Goal: Obtain resource: Download file/media

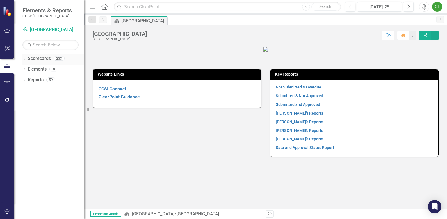
click at [24, 58] on icon at bounding box center [24, 59] width 1 height 3
click at [28, 67] on icon "Dropdown" at bounding box center [27, 68] width 4 height 3
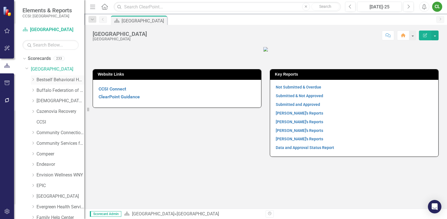
click at [35, 79] on icon "Dropdown" at bounding box center [33, 79] width 4 height 3
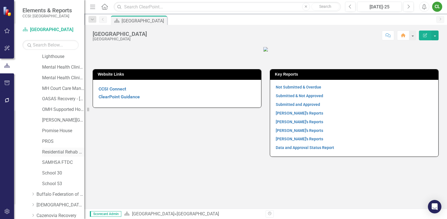
scroll to position [140, 0]
click at [46, 172] on link "School 30" at bounding box center [63, 173] width 42 height 6
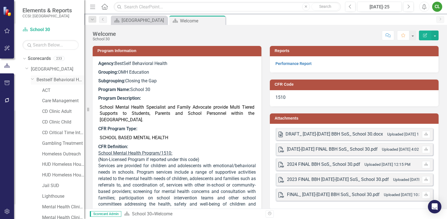
click at [59, 79] on link "Bestself Behavioral Health, Inc." at bounding box center [60, 80] width 48 height 6
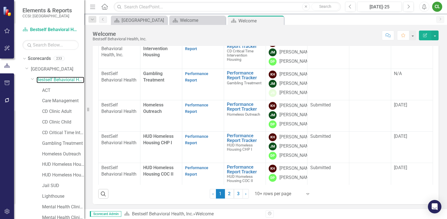
scroll to position [174, 0]
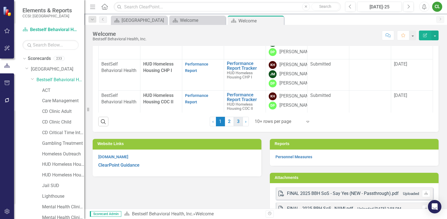
click at [235, 121] on link "3" at bounding box center [238, 122] width 9 height 10
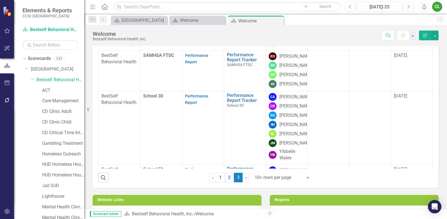
scroll to position [28, 0]
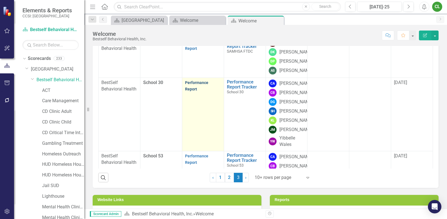
click at [194, 91] on link "Performance Report" at bounding box center [196, 86] width 23 height 11
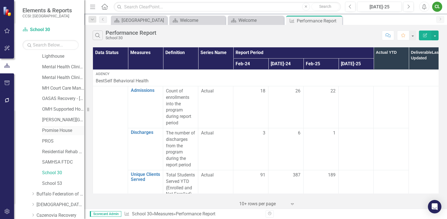
scroll to position [168, 0]
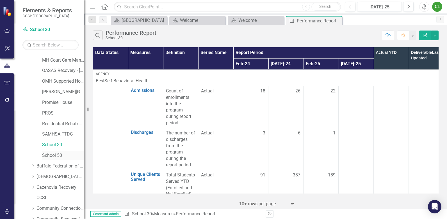
click at [53, 155] on link "School 53" at bounding box center [63, 156] width 42 height 6
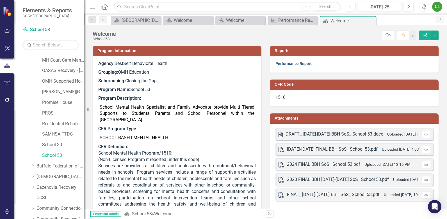
click at [283, 65] on link "Performance Report" at bounding box center [293, 63] width 36 height 4
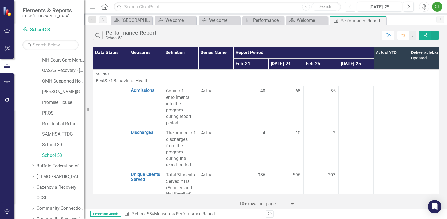
click at [350, 6] on icon "Previous" at bounding box center [349, 6] width 3 height 5
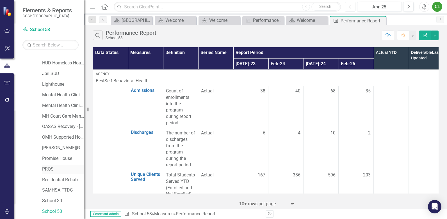
scroll to position [84, 0]
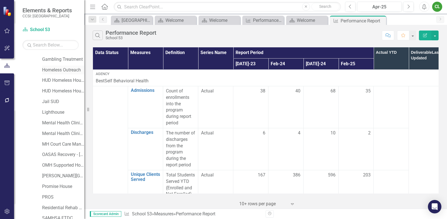
click at [66, 68] on link "Homeless Outreach" at bounding box center [63, 70] width 42 height 6
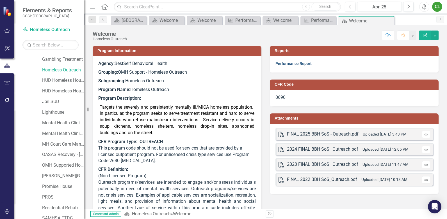
click at [290, 64] on link "Performance Report" at bounding box center [293, 63] width 36 height 4
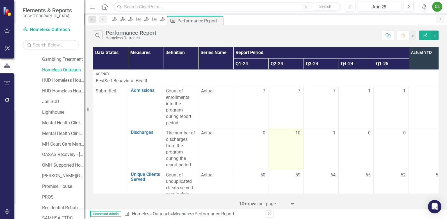
scroll to position [28, 0]
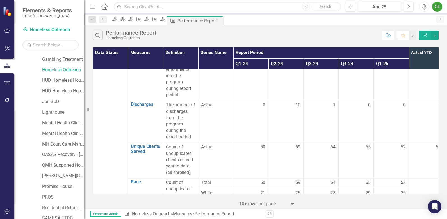
click at [349, 7] on icon "Previous" at bounding box center [349, 6] width 3 height 5
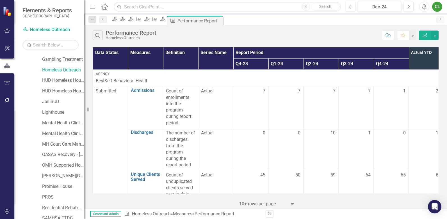
click at [352, 7] on button "Previous" at bounding box center [350, 7] width 10 height 10
click at [351, 9] on icon "Previous" at bounding box center [349, 6] width 3 height 5
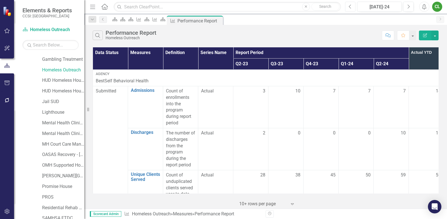
click at [350, 8] on icon "Previous" at bounding box center [349, 6] width 3 height 5
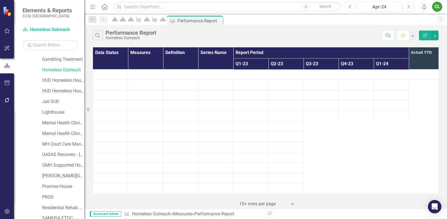
click at [350, 8] on icon "Previous" at bounding box center [349, 6] width 3 height 5
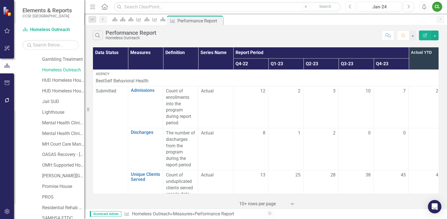
click at [350, 8] on icon "Previous" at bounding box center [349, 6] width 3 height 5
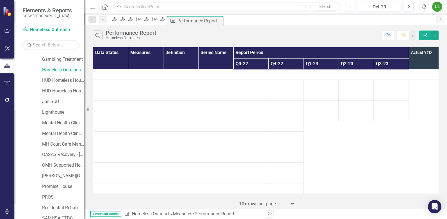
click at [350, 8] on icon "Previous" at bounding box center [349, 6] width 3 height 5
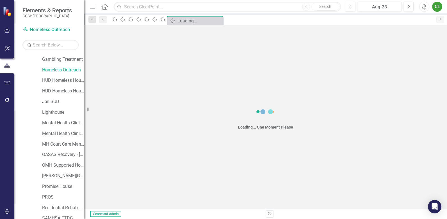
click at [350, 8] on icon "Previous" at bounding box center [349, 6] width 3 height 5
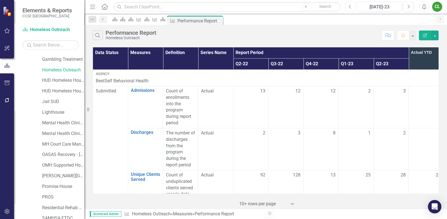
click at [351, 9] on icon "Previous" at bounding box center [349, 6] width 3 height 5
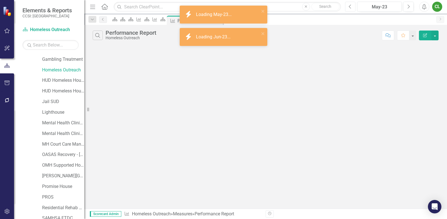
click at [351, 9] on icon "Previous" at bounding box center [349, 6] width 3 height 5
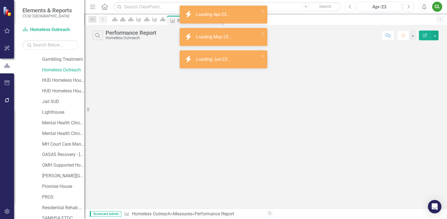
click at [351, 9] on icon "Previous" at bounding box center [349, 6] width 3 height 5
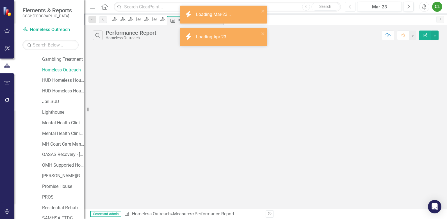
click at [351, 9] on icon "Previous" at bounding box center [349, 6] width 3 height 5
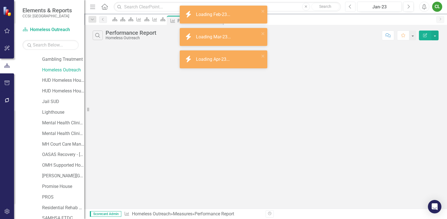
click at [351, 9] on icon "Previous" at bounding box center [349, 6] width 3 height 5
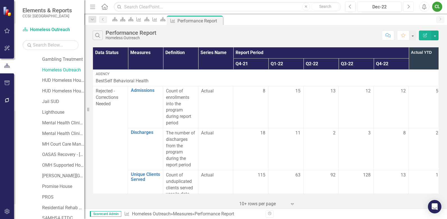
click at [407, 6] on icon "Next" at bounding box center [407, 6] width 3 height 5
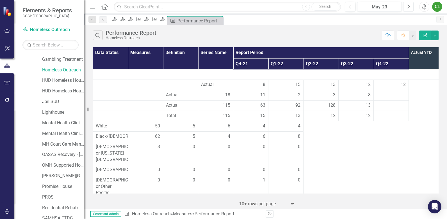
click at [407, 6] on icon "Next" at bounding box center [407, 6] width 3 height 5
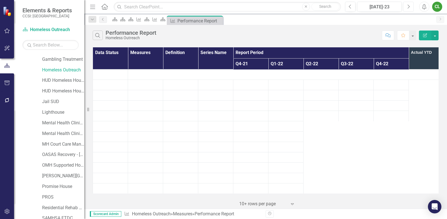
click at [407, 6] on icon "Next" at bounding box center [407, 6] width 3 height 5
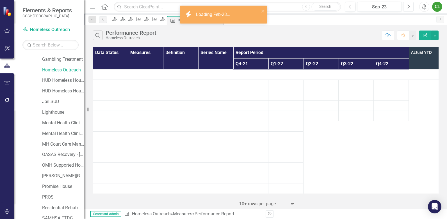
click at [407, 6] on icon "Next" at bounding box center [407, 6] width 3 height 5
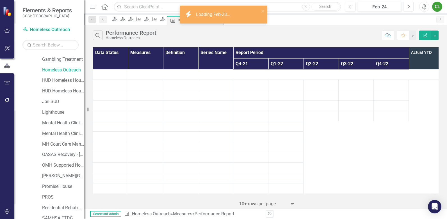
click at [407, 6] on icon "Next" at bounding box center [407, 6] width 3 height 5
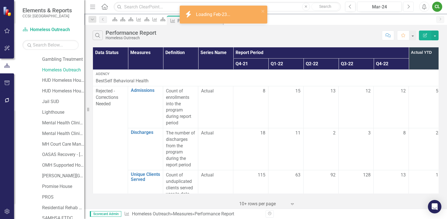
click at [406, 5] on button "Next" at bounding box center [408, 7] width 10 height 10
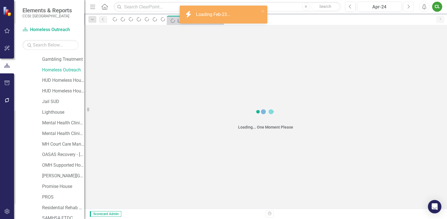
click at [406, 5] on button "Next" at bounding box center [408, 7] width 10 height 10
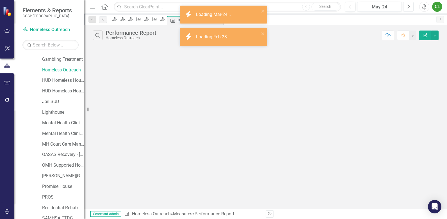
click at [406, 5] on button "Next" at bounding box center [408, 7] width 10 height 10
click at [407, 6] on icon "Next" at bounding box center [407, 6] width 3 height 5
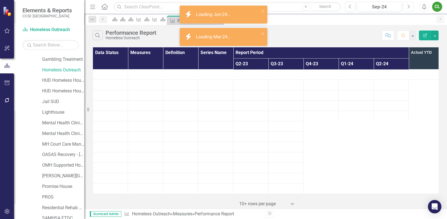
click at [407, 6] on icon "Next" at bounding box center [407, 6] width 3 height 5
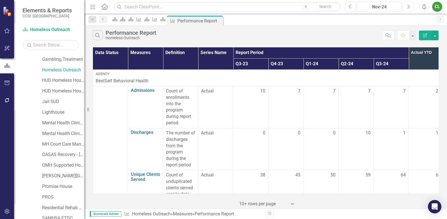
click at [406, 8] on icon "Next" at bounding box center [407, 6] width 3 height 5
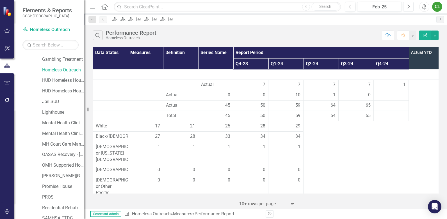
click at [406, 8] on icon "Next" at bounding box center [407, 6] width 3 height 5
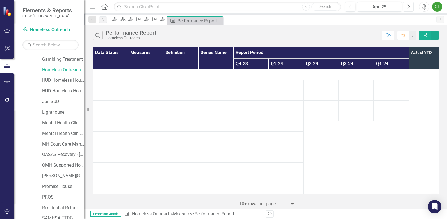
click at [406, 8] on icon "Next" at bounding box center [407, 6] width 3 height 5
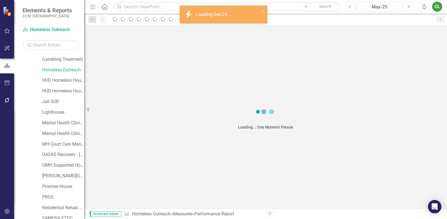
click at [406, 8] on icon "Next" at bounding box center [407, 6] width 3 height 5
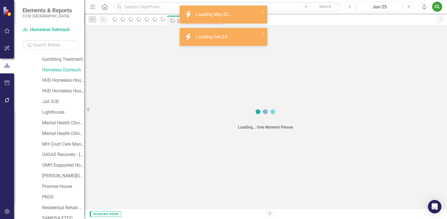
click at [406, 8] on icon "Next" at bounding box center [407, 6] width 3 height 5
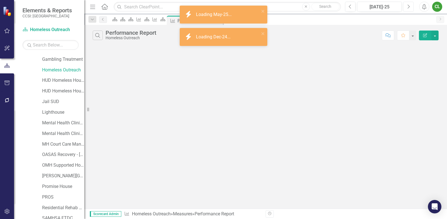
click at [406, 8] on icon "Next" at bounding box center [407, 6] width 3 height 5
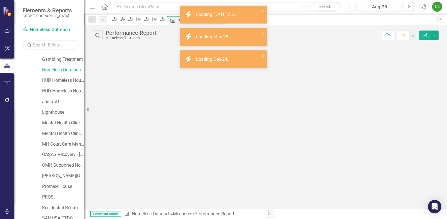
click at [406, 8] on icon "Next" at bounding box center [407, 6] width 3 height 5
click at [348, 8] on icon "Previous" at bounding box center [349, 6] width 3 height 5
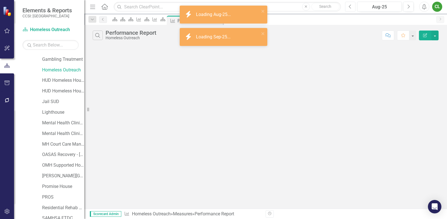
click at [348, 8] on icon "Previous" at bounding box center [349, 6] width 3 height 5
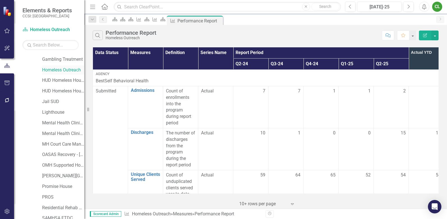
click at [56, 71] on link "Homeless Outreach" at bounding box center [63, 70] width 42 height 6
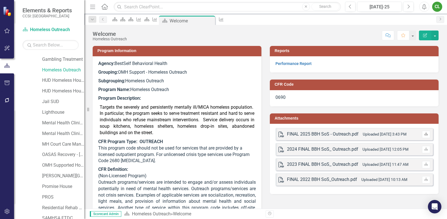
click at [424, 135] on icon "Download" at bounding box center [426, 134] width 4 height 3
click at [286, 64] on link "Performance Report" at bounding box center [293, 63] width 36 height 4
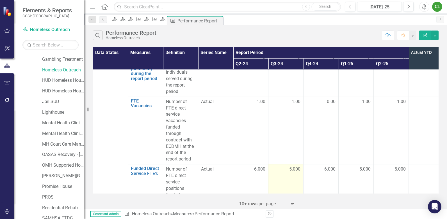
scroll to position [1449, 0]
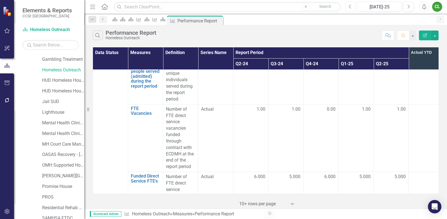
click at [350, 7] on icon "Previous" at bounding box center [349, 6] width 3 height 5
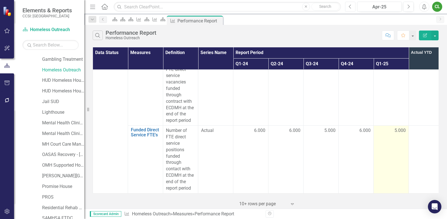
scroll to position [1477, 0]
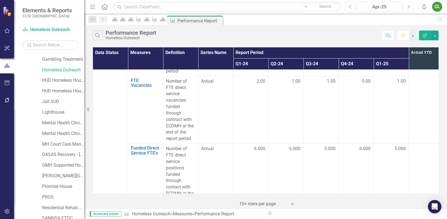
click at [408, 7] on icon "Next" at bounding box center [407, 6] width 3 height 5
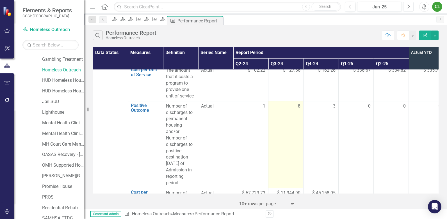
scroll to position [505, 0]
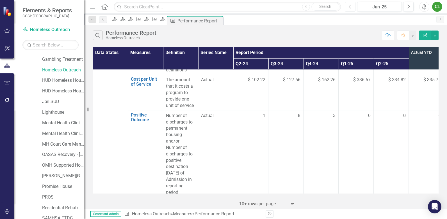
click at [349, 8] on icon "Previous" at bounding box center [349, 6] width 3 height 5
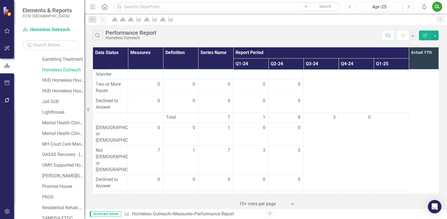
click at [349, 8] on icon "Previous" at bounding box center [349, 6] width 3 height 5
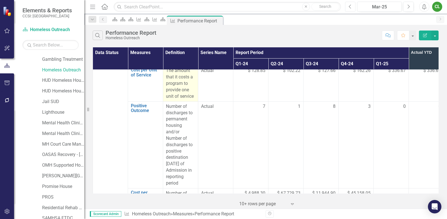
scroll to position [505, 0]
